Goal: Task Accomplishment & Management: Use online tool/utility

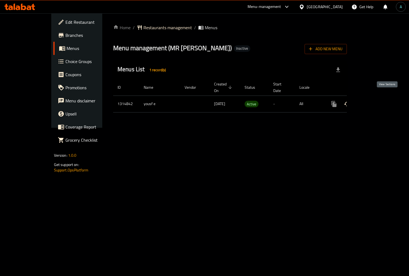
click at [380, 98] on link "enhanced table" at bounding box center [373, 103] width 13 height 13
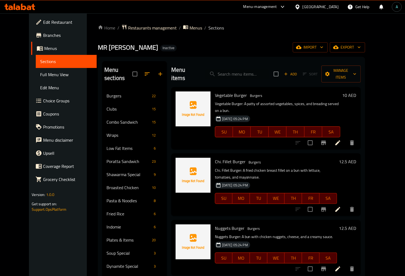
click at [40, 77] on span "Full Menu View" at bounding box center [66, 74] width 52 height 7
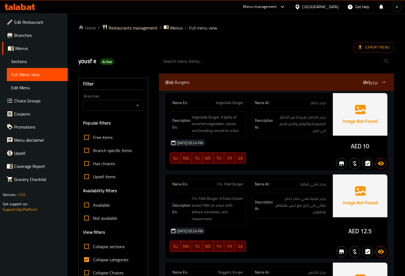
click at [107, 256] on span "Collapse categories" at bounding box center [110, 259] width 35 height 7
click at [93, 256] on input "Collapse categories" at bounding box center [86, 259] width 13 height 13
checkbox input "false"
drag, startPoint x: 351, startPoint y: 145, endPoint x: 361, endPoint y: 146, distance: 9.8
click at [361, 146] on div "AED 10" at bounding box center [360, 146] width 19 height 8
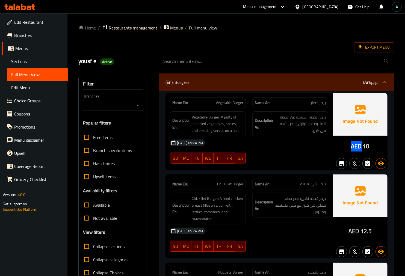
copy span "AED"
click at [107, 64] on span "Active" at bounding box center [107, 61] width 14 height 5
copy span "Active"
click at [363, 48] on span "Export Menu" at bounding box center [373, 47] width 31 height 7
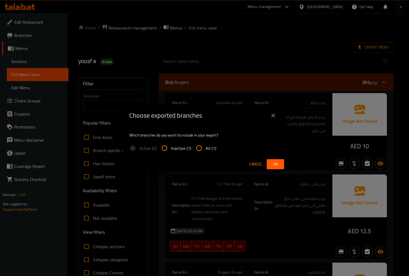
click at [213, 146] on span "All (1)" at bounding box center [211, 148] width 11 height 7
click at [206, 146] on input "All (1)" at bounding box center [199, 148] width 13 height 13
radio input "true"
click at [281, 165] on button "Ok" at bounding box center [275, 164] width 17 height 10
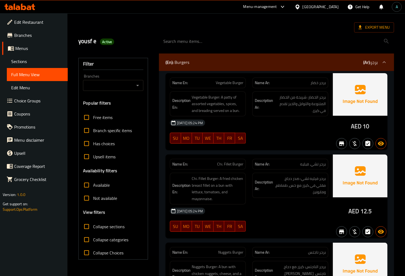
scroll to position [30, 0]
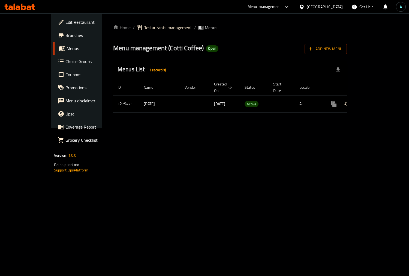
click at [377, 101] on icon "enhanced table" at bounding box center [373, 104] width 7 height 7
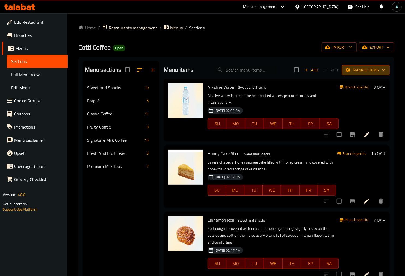
click at [368, 70] on span "Manage items" at bounding box center [365, 70] width 39 height 7
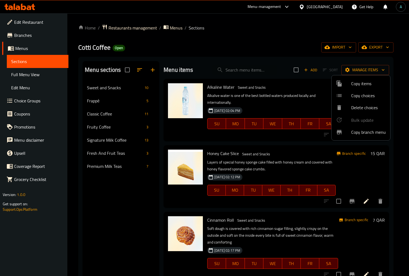
click at [362, 132] on span "Copy branch menu" at bounding box center [368, 132] width 35 height 7
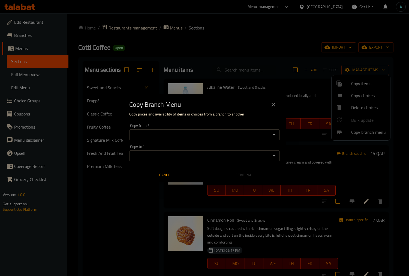
click at [191, 139] on div "Copy from *" at bounding box center [204, 134] width 151 height 11
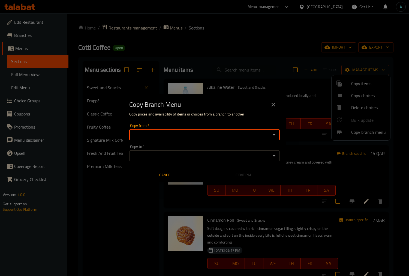
click at [191, 139] on div "Copy from *" at bounding box center [204, 134] width 151 height 11
click at [274, 134] on icon "Open" at bounding box center [274, 134] width 3 height 1
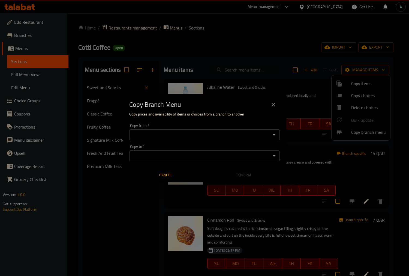
click at [274, 133] on icon "Open" at bounding box center [274, 134] width 7 height 7
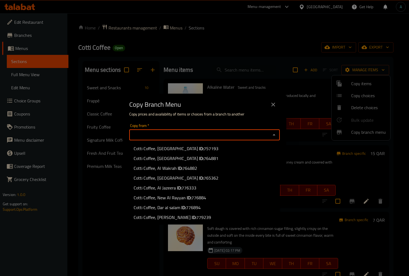
click at [196, 208] on span "776894" at bounding box center [193, 207] width 15 height 8
type input "Cotti Coffee, Dar al salam"
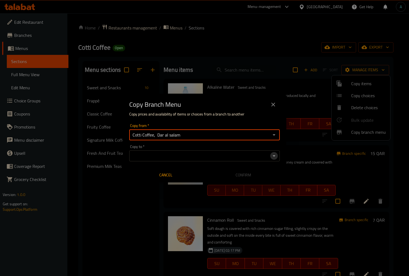
click at [274, 157] on icon "Open" at bounding box center [274, 155] width 7 height 7
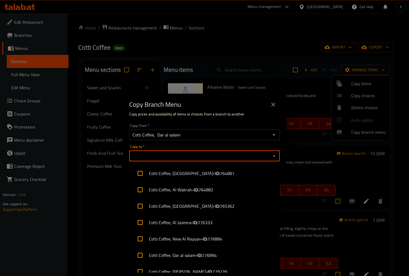
scroll to position [25, 0]
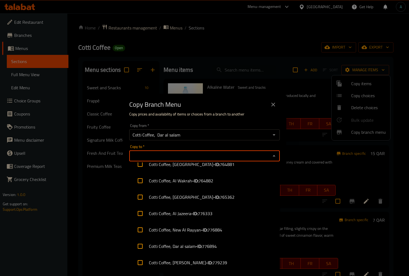
click at [192, 259] on li "Cotti Coffee, Al Maamoura - ID: 779239" at bounding box center [204, 262] width 151 height 16
checkbox input "true"
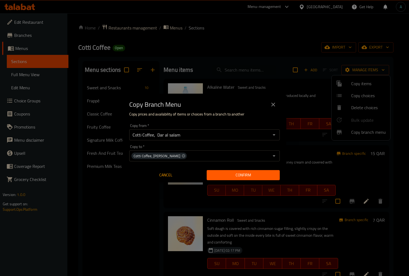
click at [195, 122] on div "Copy from   * Cotti Coffee, Dar al salam Copy from * Copy to   * Cotti Coffee, …" at bounding box center [205, 151] width 164 height 61
click at [235, 181] on div "Confirm" at bounding box center [243, 175] width 77 height 14
click at [237, 178] on button "Confirm" at bounding box center [243, 175] width 73 height 10
